Goal: Task Accomplishment & Management: Use online tool/utility

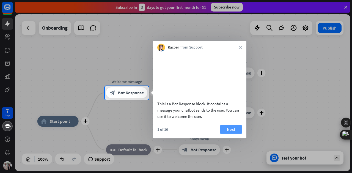
click at [231, 134] on button "Next" at bounding box center [231, 129] width 22 height 9
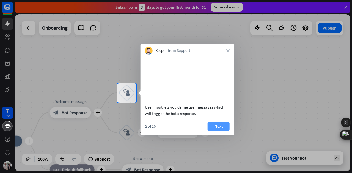
click at [218, 131] on button "Next" at bounding box center [218, 126] width 22 height 9
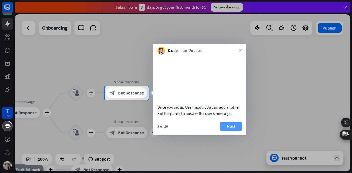
click at [231, 131] on button "Next" at bounding box center [231, 126] width 22 height 9
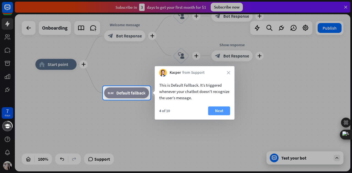
click at [223, 112] on button "Next" at bounding box center [219, 111] width 22 height 9
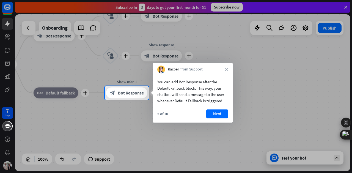
click at [223, 112] on button "Next" at bounding box center [217, 114] width 22 height 9
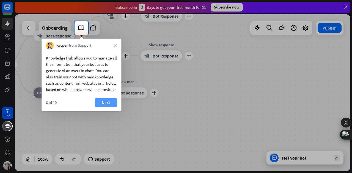
click at [109, 107] on button "Next" at bounding box center [106, 102] width 22 height 9
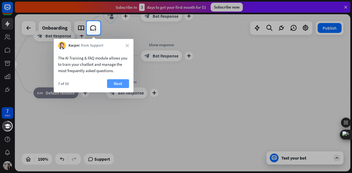
click at [119, 84] on button "Next" at bounding box center [118, 83] width 22 height 9
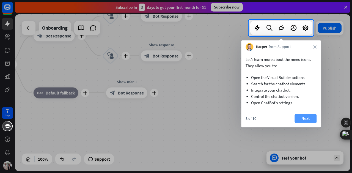
click at [303, 117] on button "Next" at bounding box center [305, 118] width 22 height 9
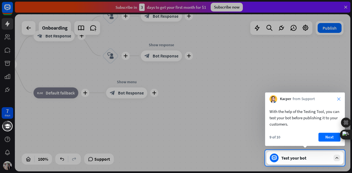
click at [338, 99] on icon "close" at bounding box center [338, 99] width 3 height 3
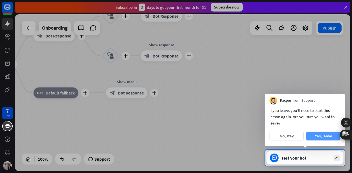
click at [320, 136] on button "Yes, leave" at bounding box center [323, 136] width 34 height 9
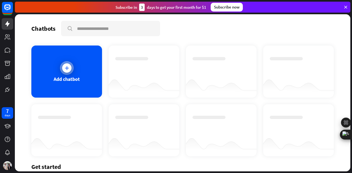
click at [75, 78] on div "Add chatbot" at bounding box center [67, 79] width 26 height 6
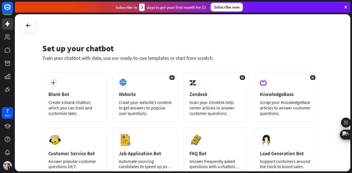
click at [173, 56] on div "Train your chatbot with data, use our ready-to-use templates or start from scra…" at bounding box center [180, 58] width 276 height 6
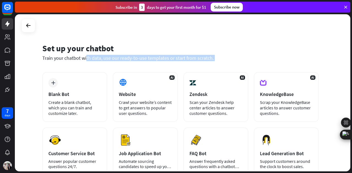
click at [173, 56] on div "Train your chatbot with data, use our ready-to-use templates or start from scra…" at bounding box center [180, 58] width 276 height 6
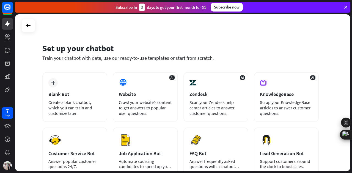
click at [245, 39] on div "Set up your chatbot Train your chatbot with data, use our ready-to-use template…" at bounding box center [180, 55] width 276 height 33
